Goal: Navigation & Orientation: Find specific page/section

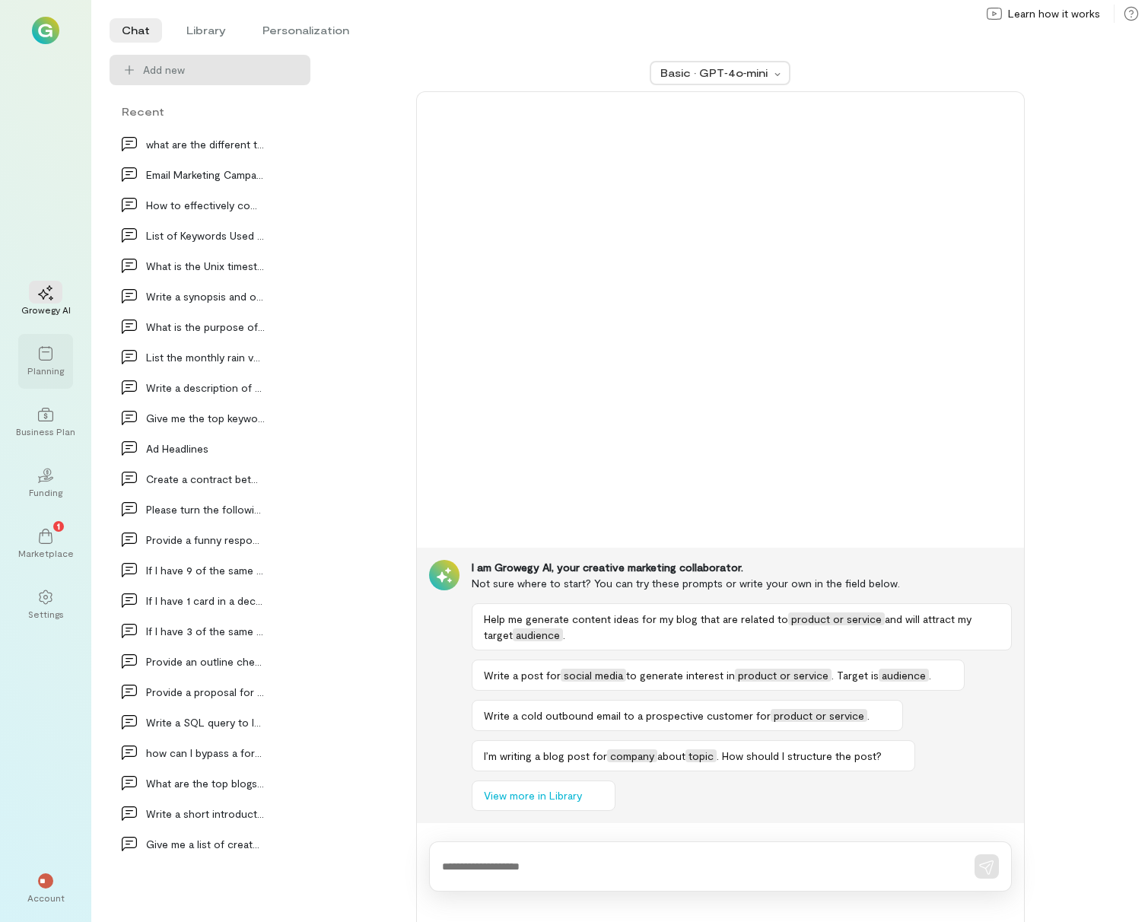
click at [41, 353] on icon at bounding box center [45, 353] width 15 height 15
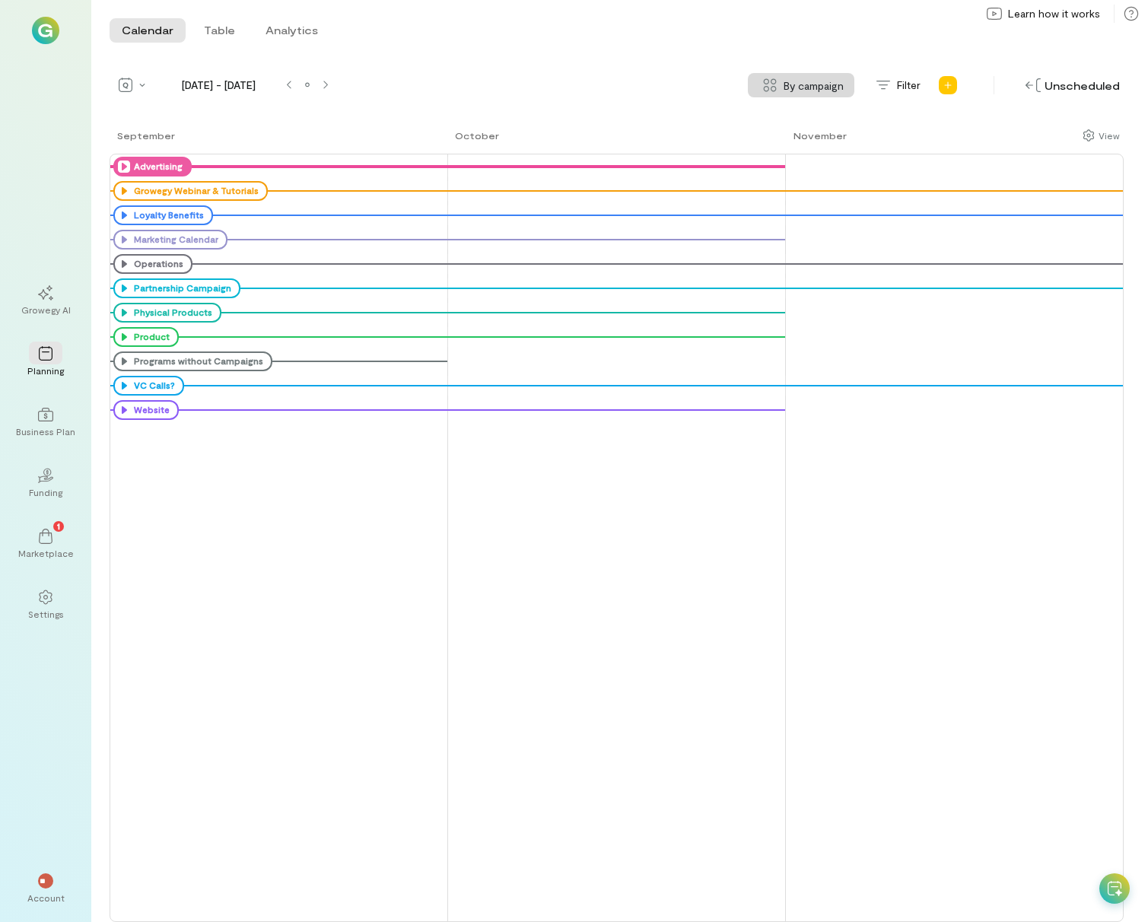
click at [123, 165] on icon at bounding box center [124, 167] width 12 height 12
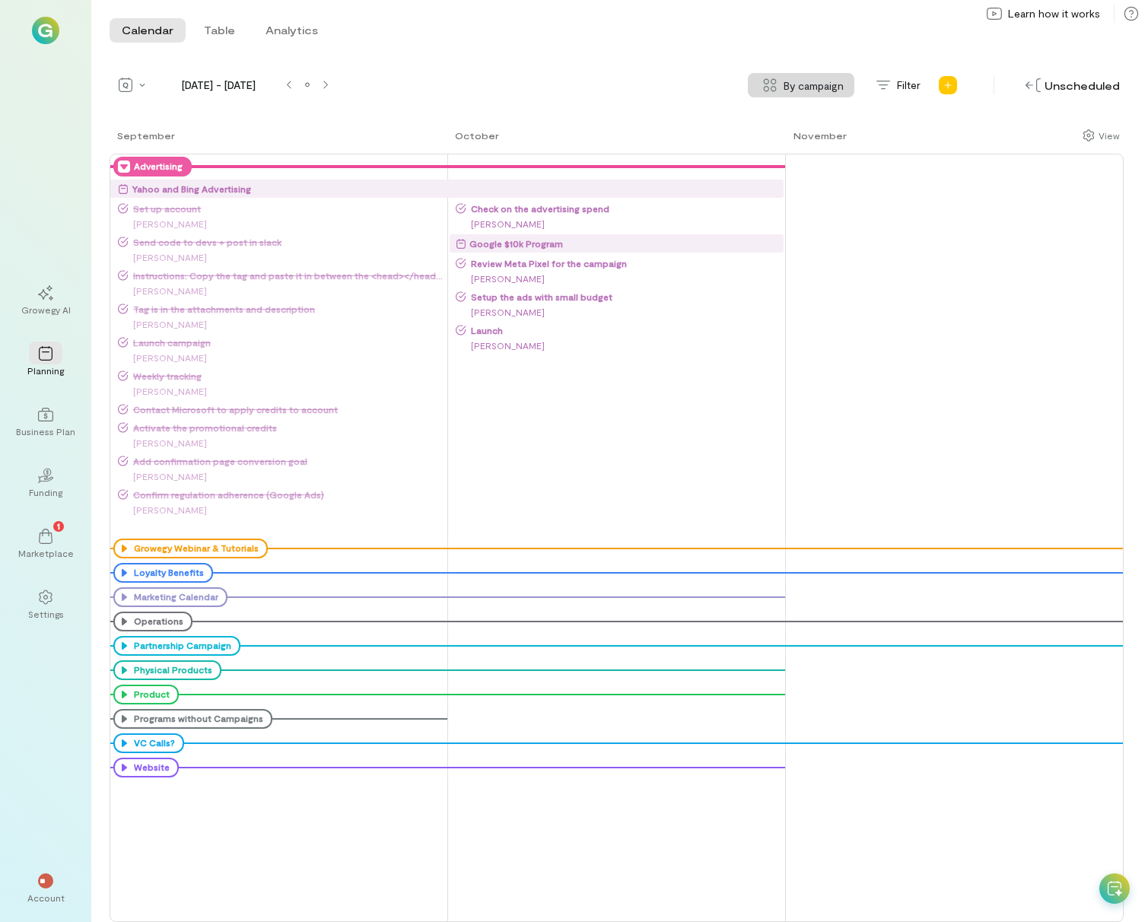
click at [123, 165] on icon at bounding box center [124, 167] width 12 height 12
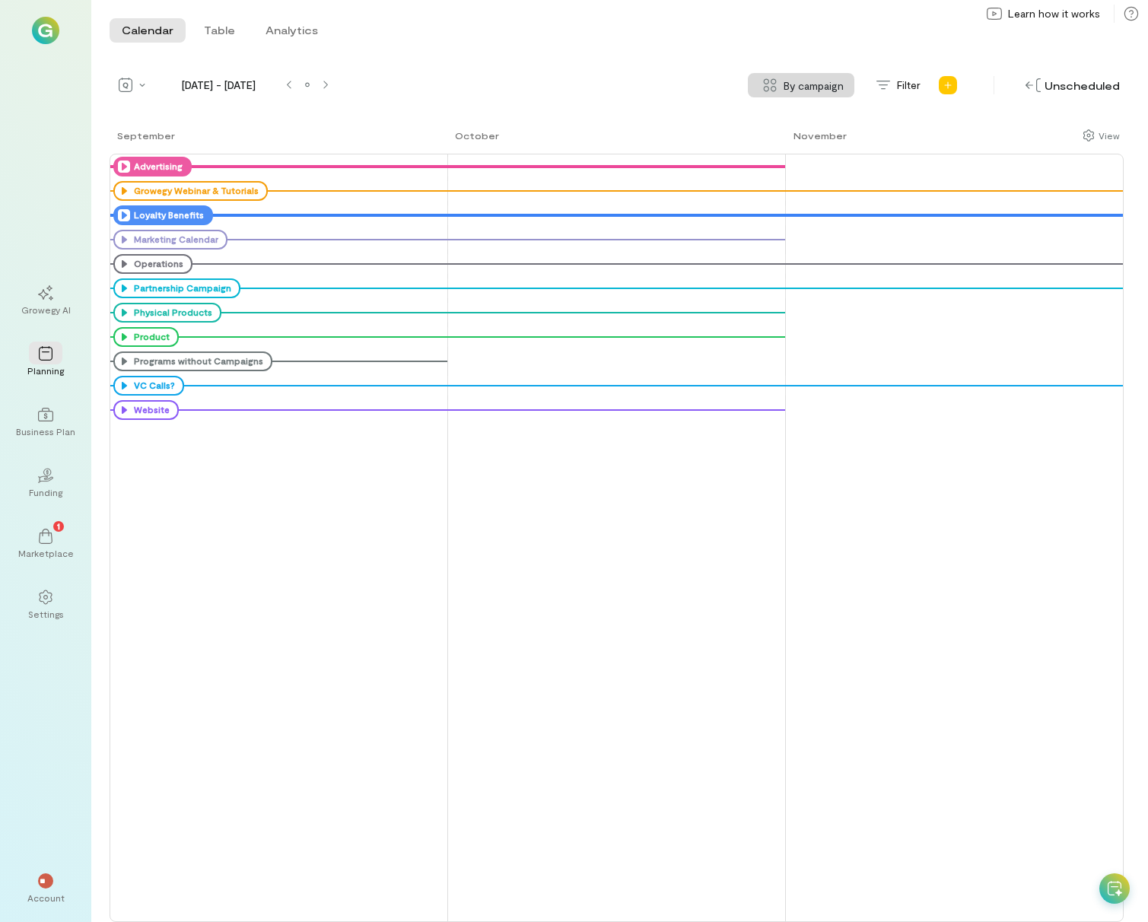
click at [121, 213] on icon at bounding box center [124, 215] width 12 height 12
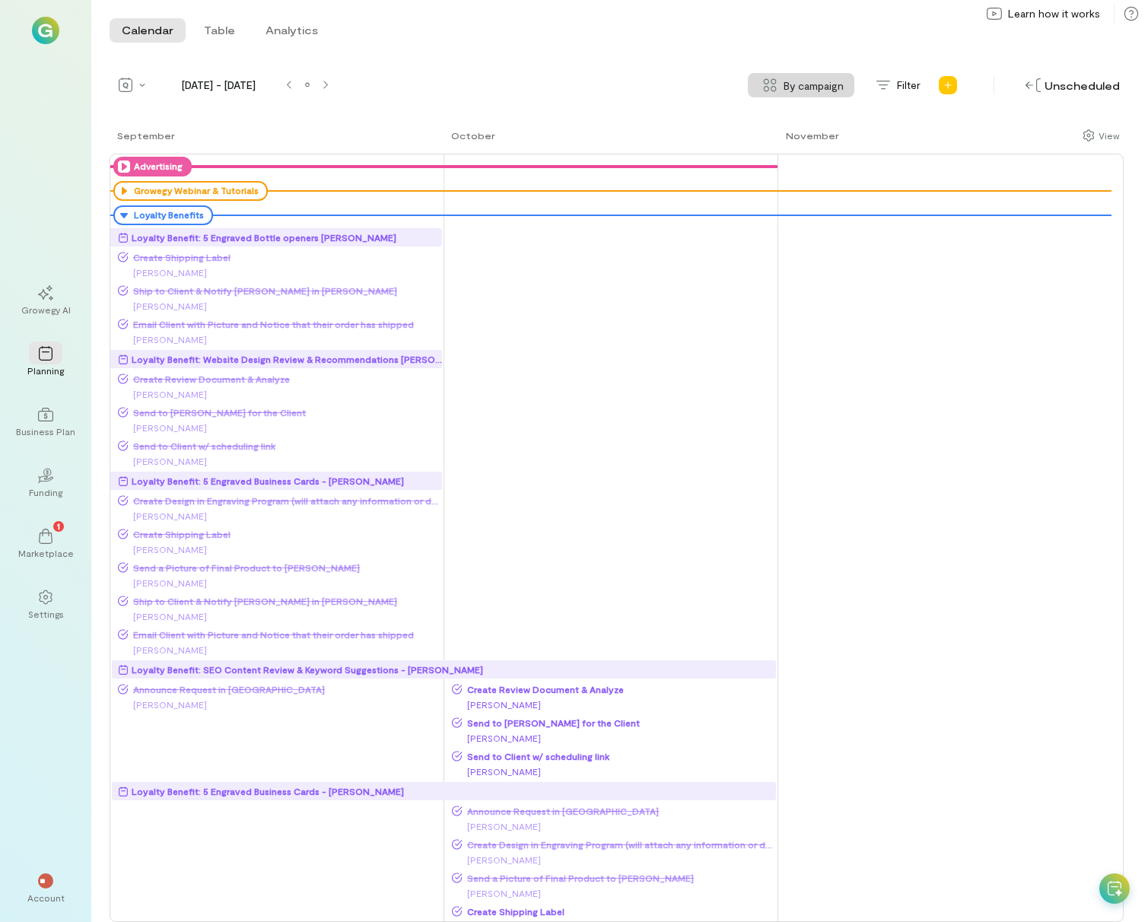
click at [18, 334] on link "Planning" at bounding box center [45, 361] width 55 height 55
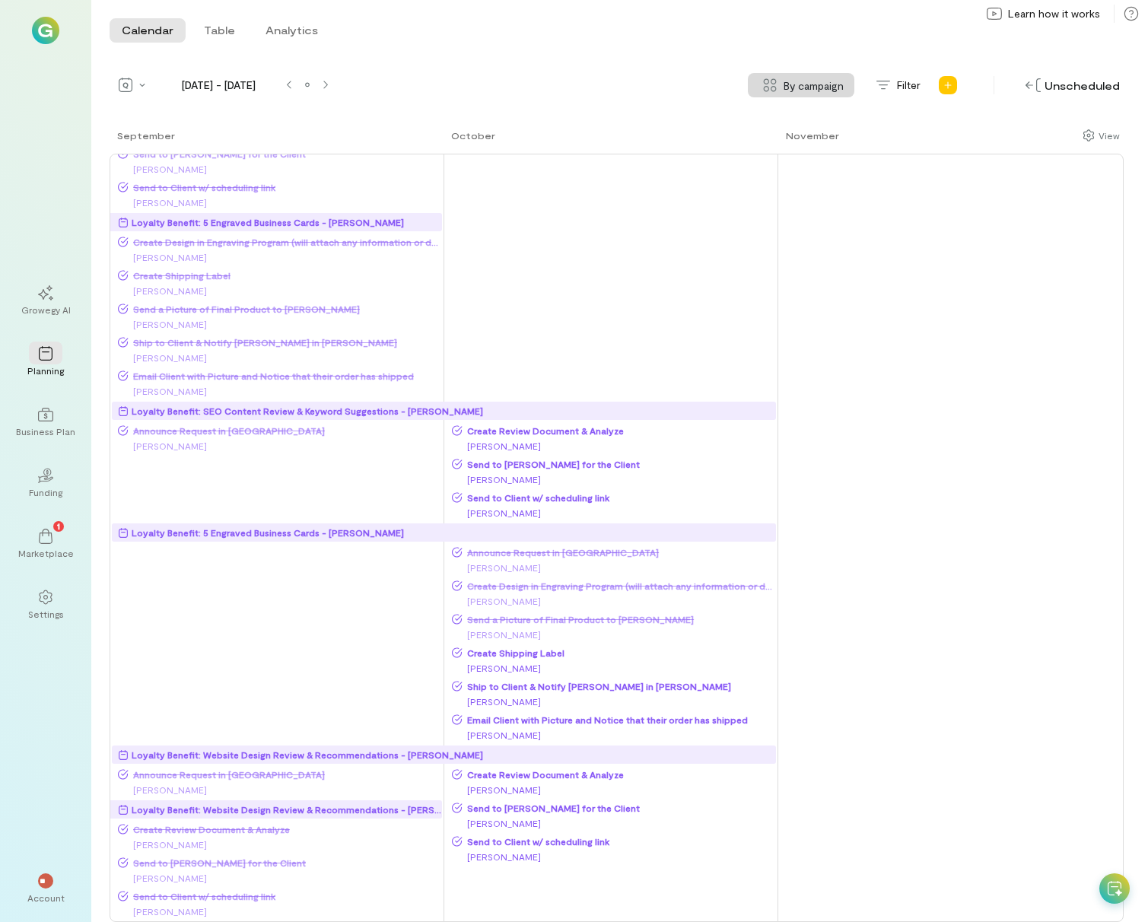
scroll to position [304, 0]
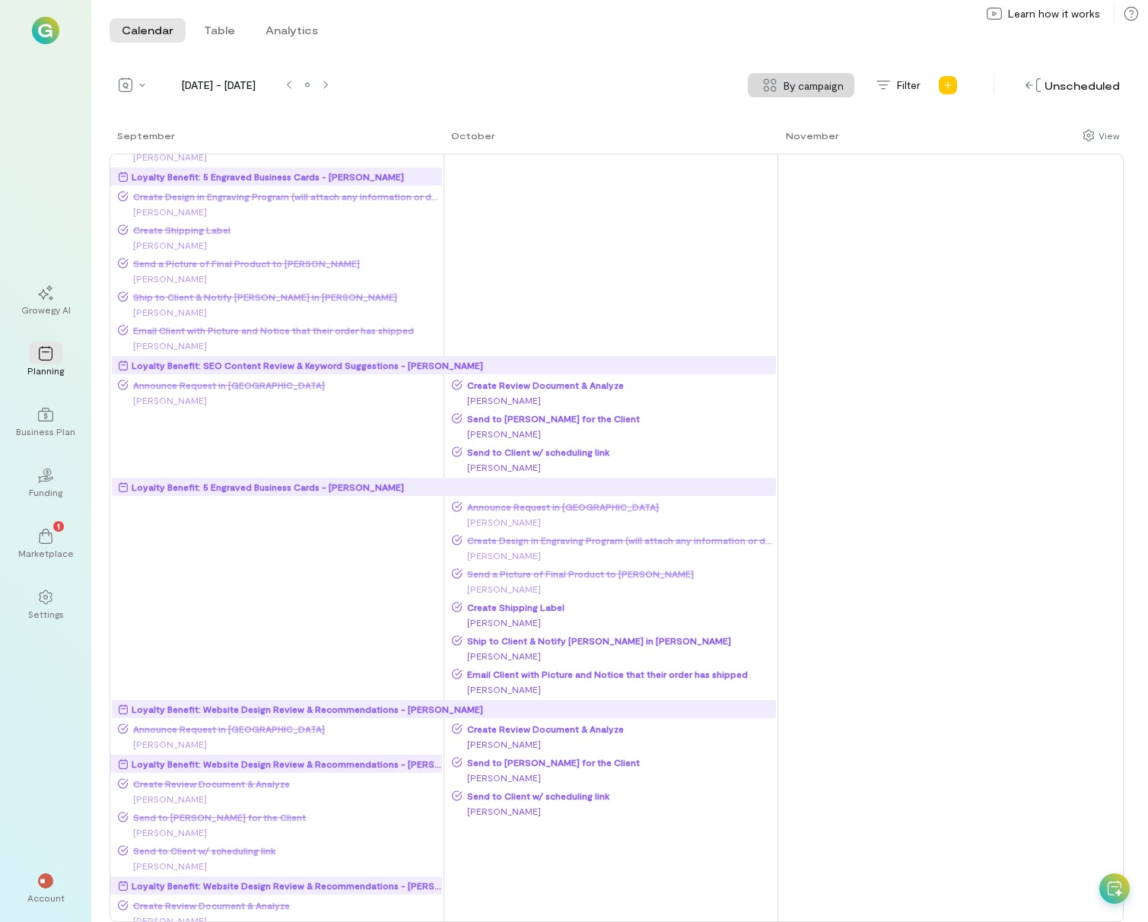
click at [517, 362] on div "Loyalty Benefit: SEO Content Review & Keyword Suggestions - [PERSON_NAME]" at bounding box center [447, 365] width 658 height 15
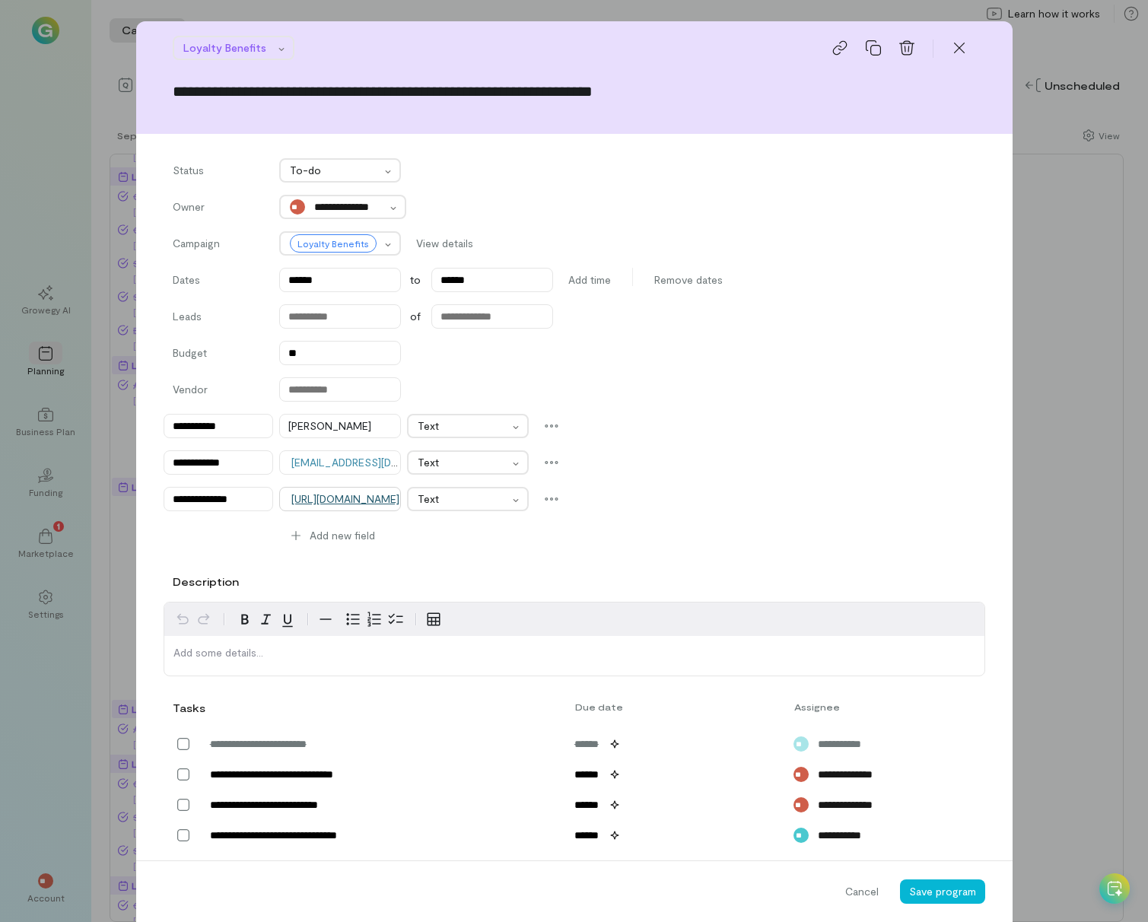
click at [349, 498] on link "[URL][DOMAIN_NAME]" at bounding box center [345, 498] width 108 height 13
